Goal: Task Accomplishment & Management: Complete application form

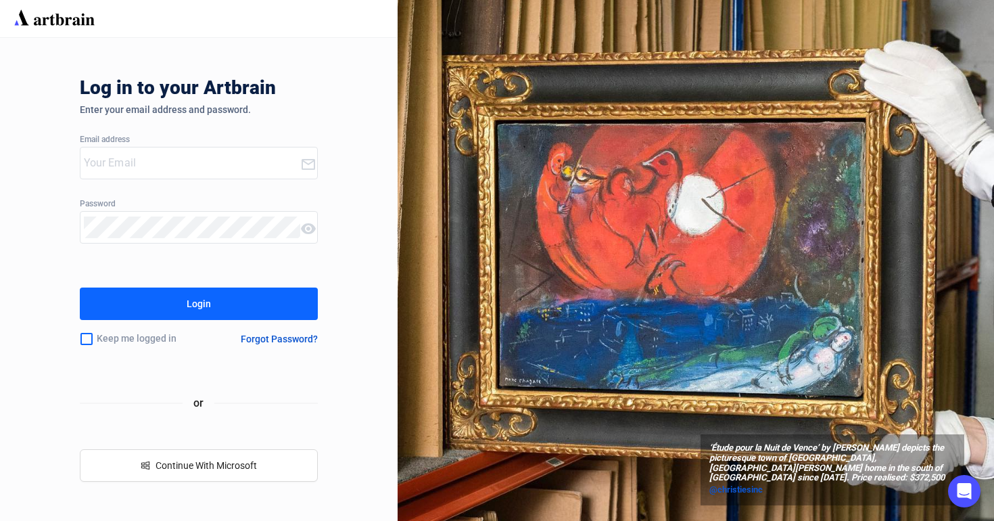
type input "[EMAIL_ADDRESS][DOMAIN_NAME]"
click at [195, 300] on div "Login" at bounding box center [199, 304] width 24 height 22
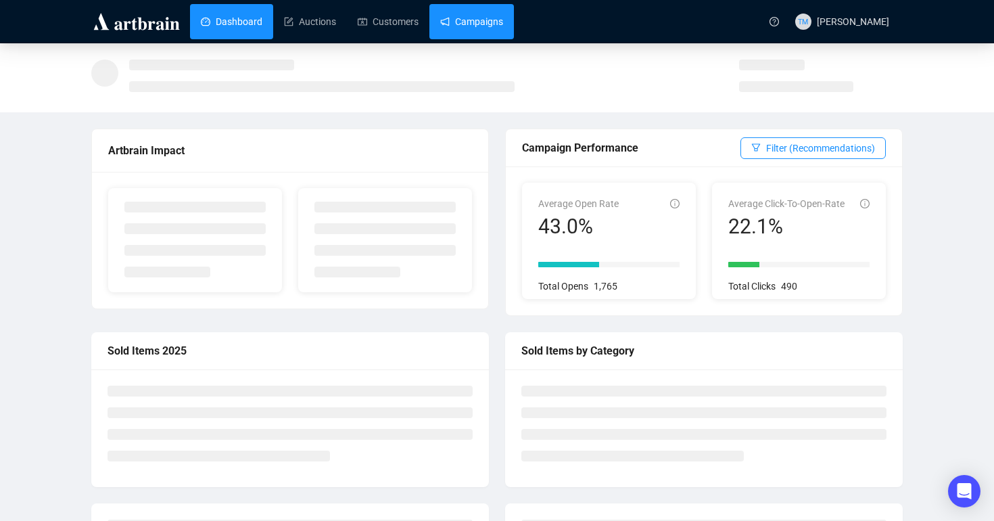
click at [466, 22] on link "Campaigns" at bounding box center [471, 21] width 63 height 35
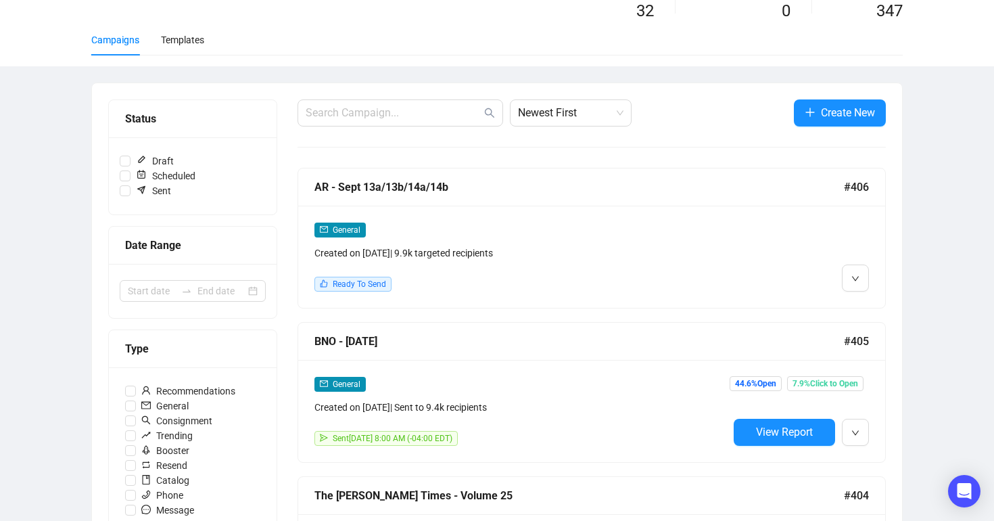
scroll to position [96, 0]
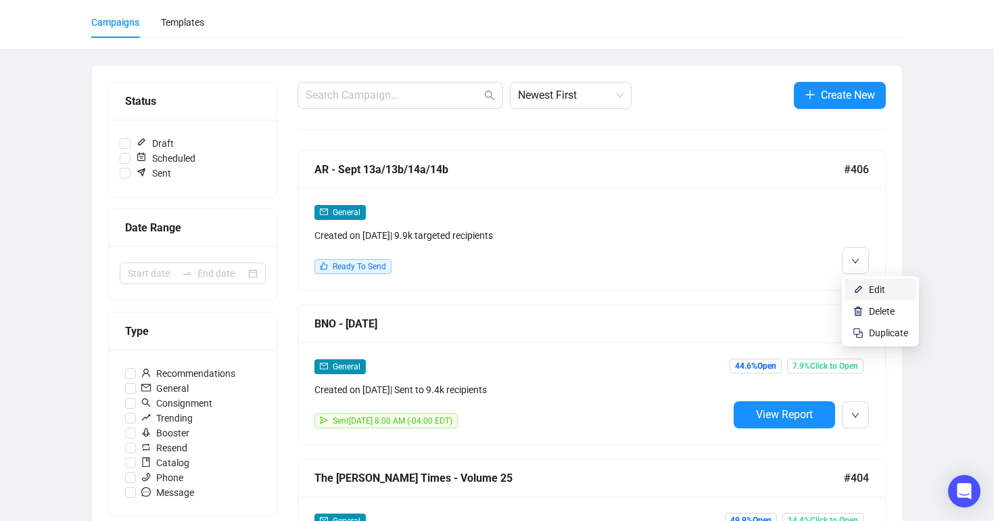
click at [857, 287] on img at bounding box center [858, 289] width 11 height 11
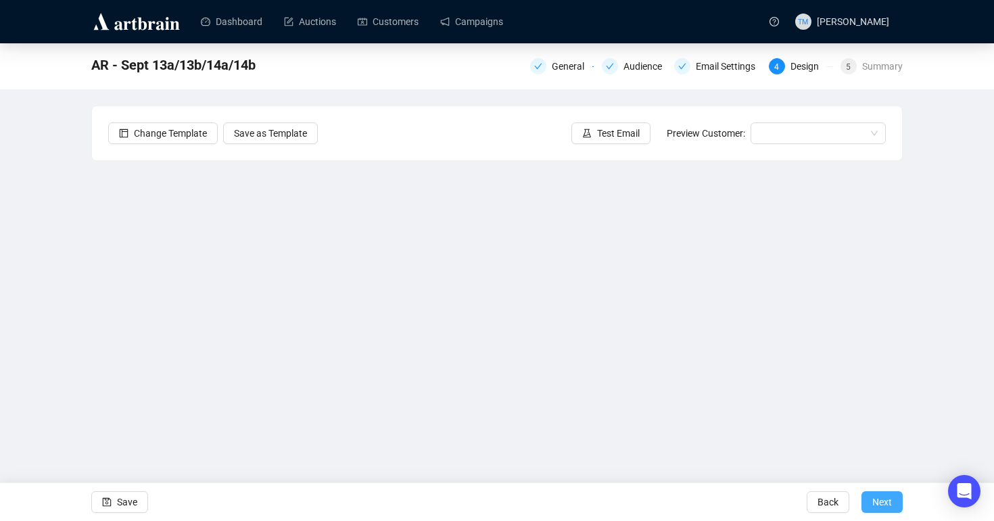
click at [885, 494] on span "Next" at bounding box center [883, 502] width 20 height 38
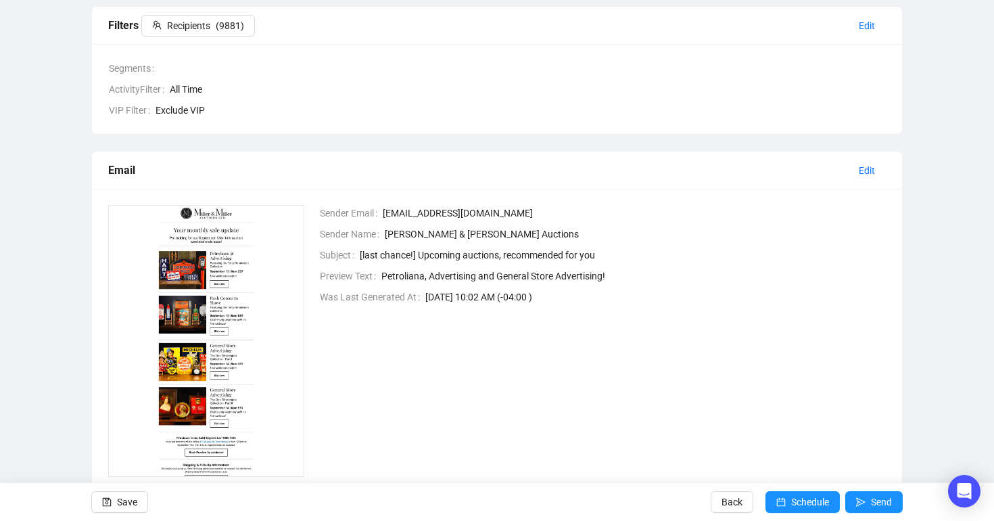
scroll to position [243, 0]
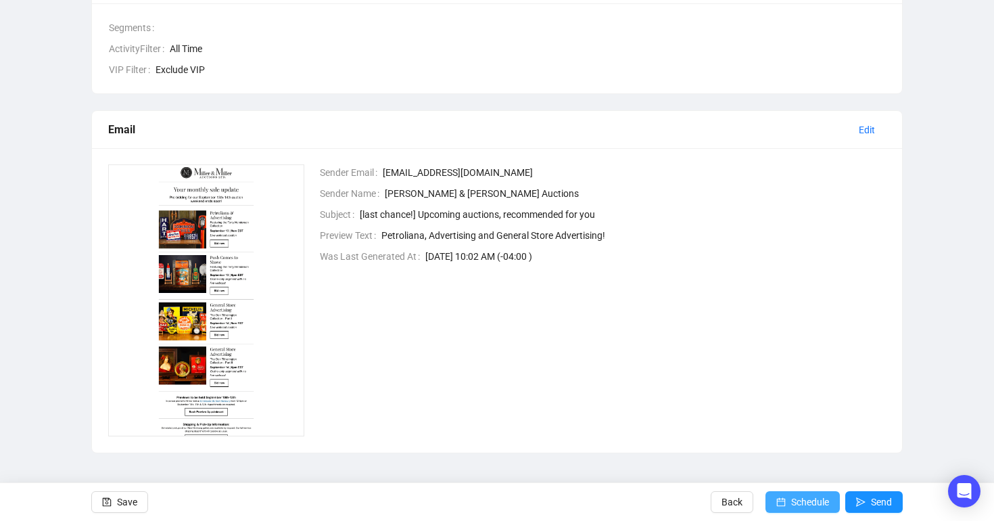
click at [791, 502] on span "Schedule" at bounding box center [810, 502] width 38 height 38
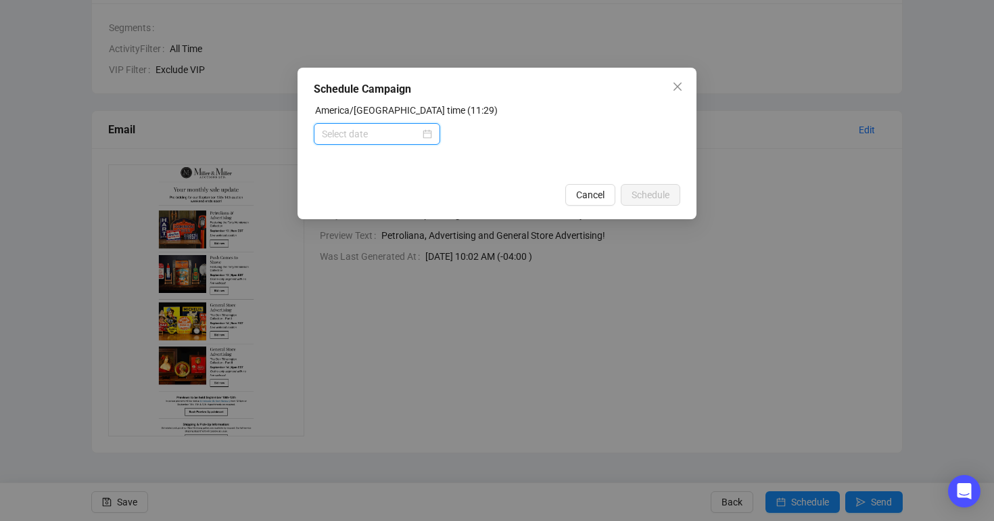
click at [342, 139] on input at bounding box center [371, 133] width 98 height 15
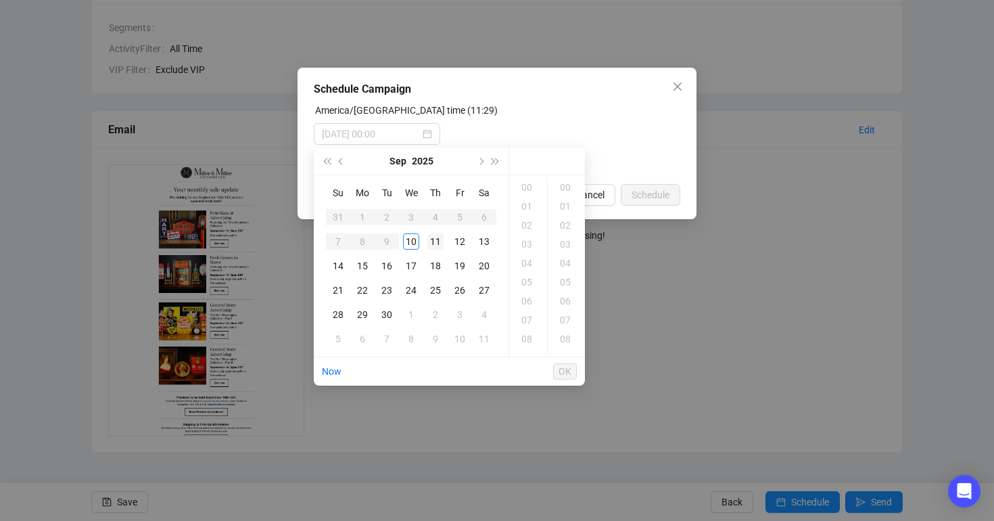
click at [435, 241] on div "11" at bounding box center [435, 241] width 16 height 16
click at [528, 342] on div "08" at bounding box center [528, 338] width 32 height 19
type input "[DATE] 08:00"
click at [569, 374] on span "OK" at bounding box center [565, 371] width 13 height 26
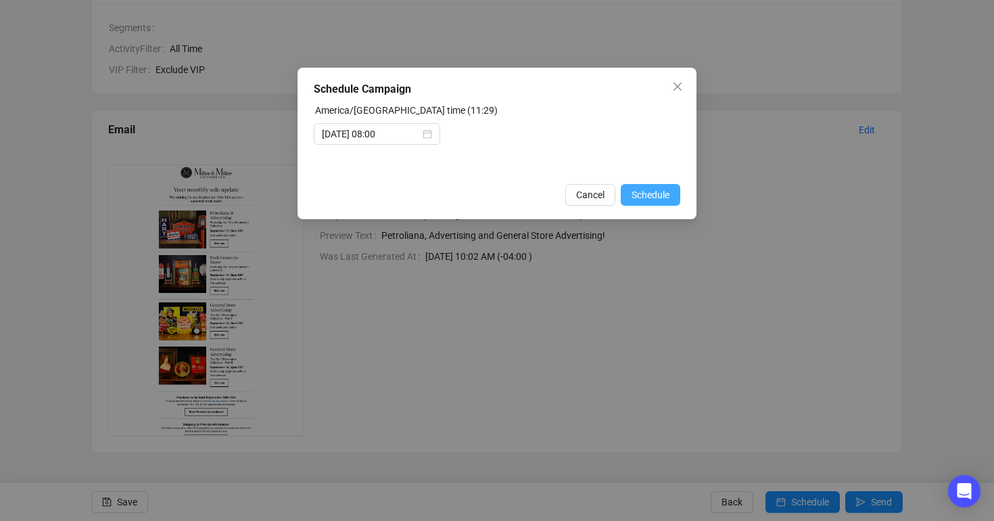
click at [641, 191] on span "Schedule" at bounding box center [651, 194] width 38 height 15
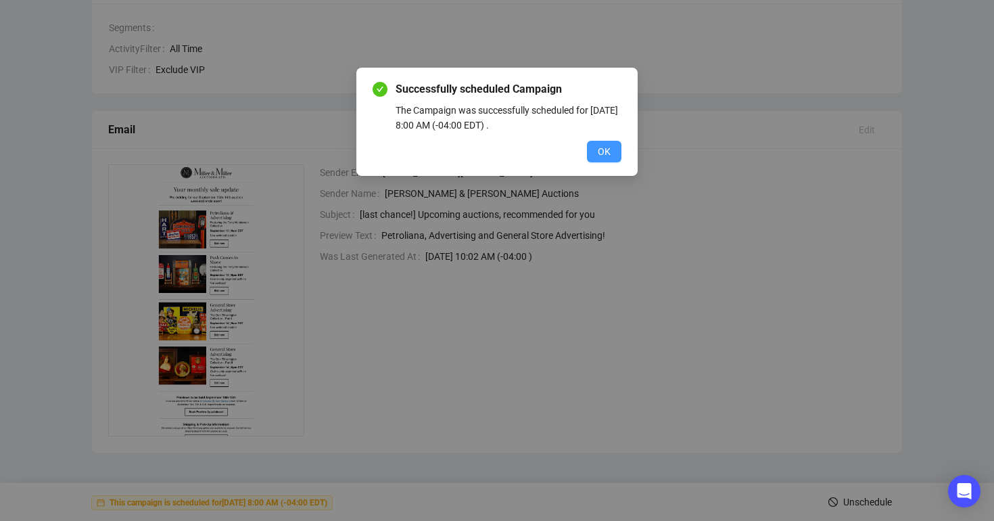
click at [604, 149] on span "OK" at bounding box center [604, 151] width 13 height 15
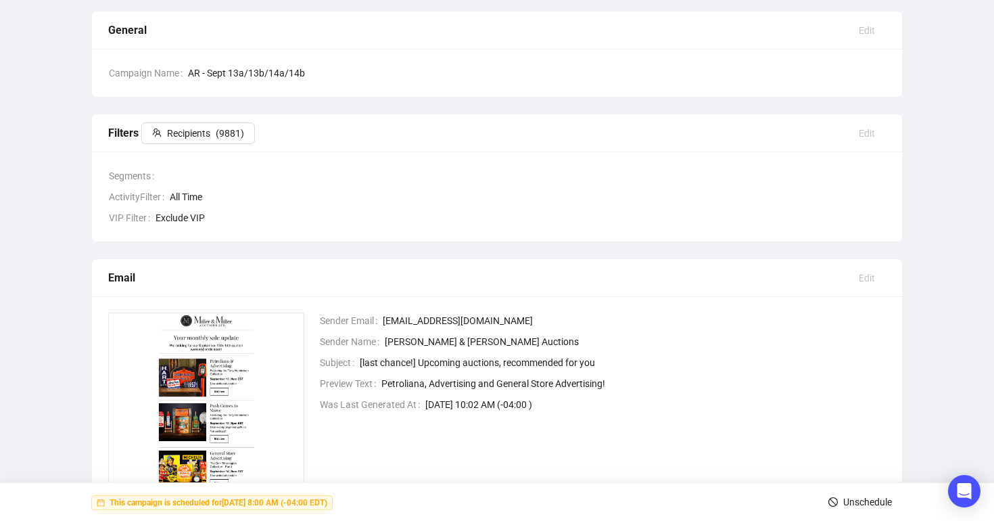
scroll to position [0, 0]
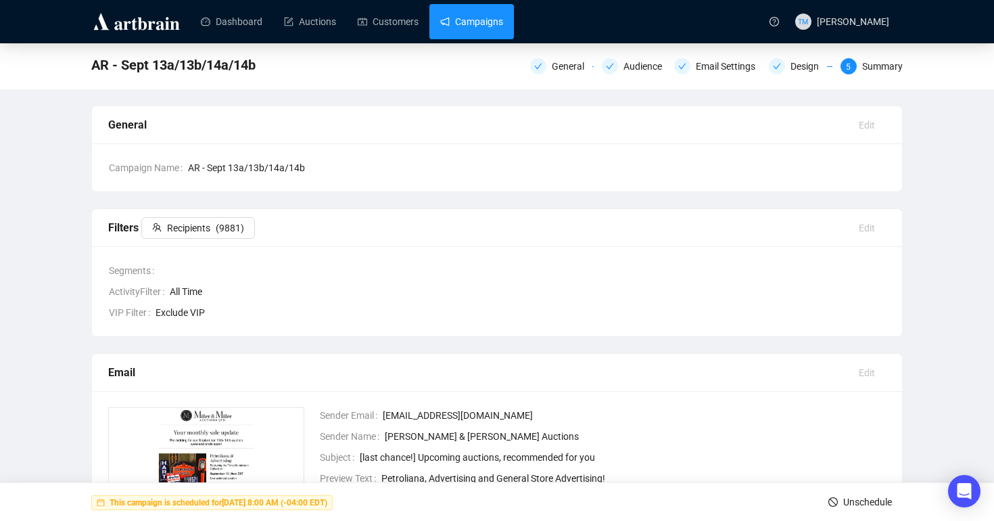
click at [479, 31] on link "Campaigns" at bounding box center [471, 21] width 63 height 35
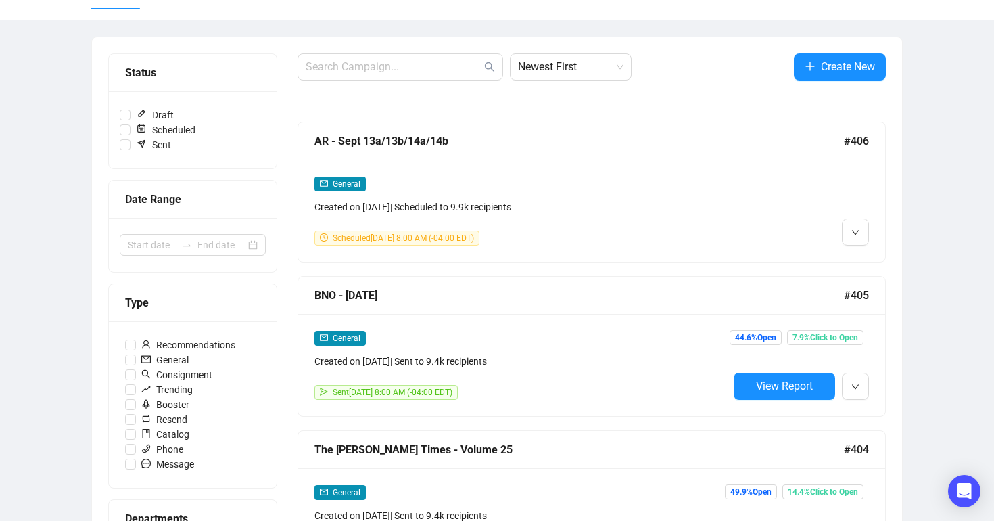
scroll to position [160, 0]
